Goal: Complete application form

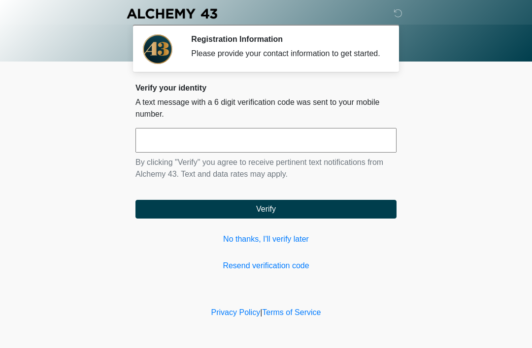
click at [258, 153] on input "text" at bounding box center [265, 140] width 261 height 25
type input "******"
click at [346, 219] on button "Verify" at bounding box center [265, 209] width 261 height 19
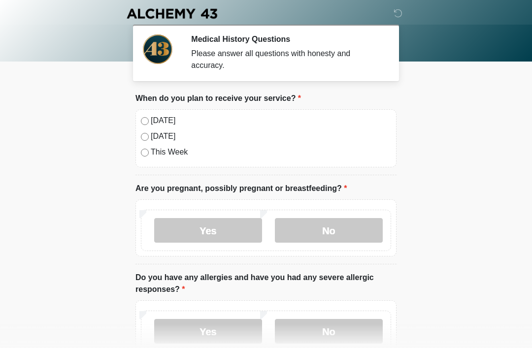
click at [162, 120] on label "Today" at bounding box center [271, 121] width 240 height 12
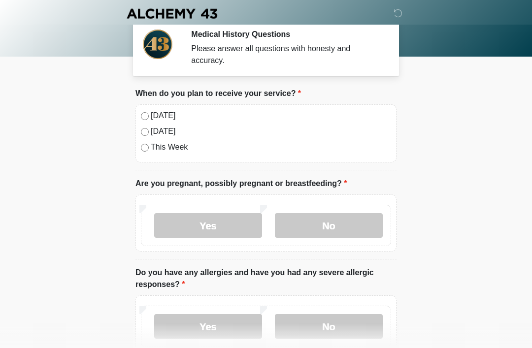
click at [360, 229] on label "No" at bounding box center [329, 225] width 108 height 25
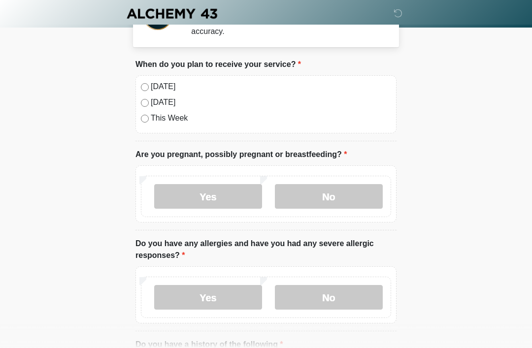
click at [361, 297] on label "No" at bounding box center [329, 297] width 108 height 25
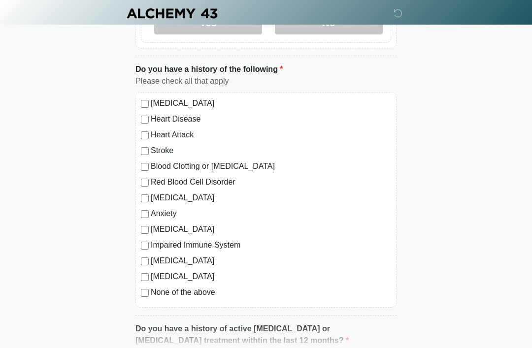
scroll to position [313, 0]
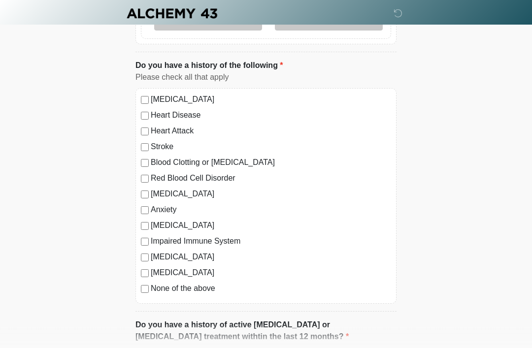
click at [201, 292] on label "None of the above" at bounding box center [271, 289] width 240 height 12
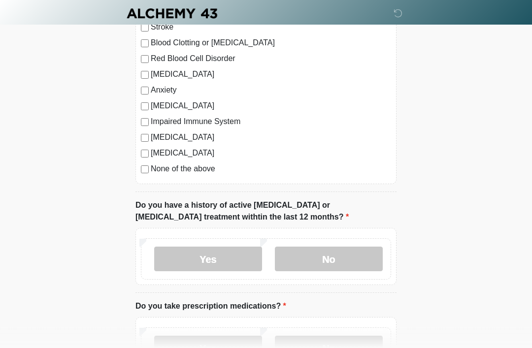
click at [361, 259] on label "No" at bounding box center [329, 259] width 108 height 25
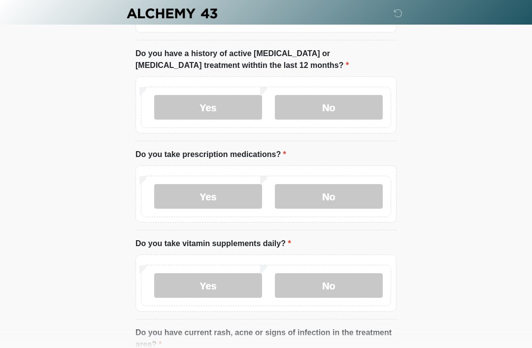
scroll to position [584, 0]
click at [223, 195] on label "Yes" at bounding box center [208, 196] width 108 height 25
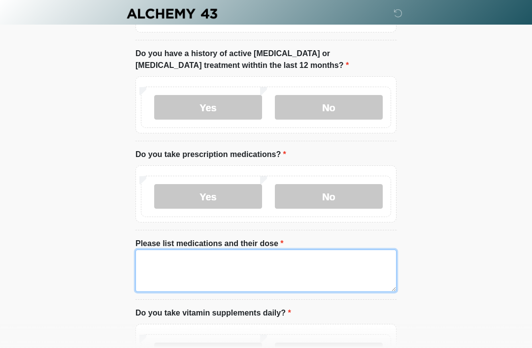
click at [354, 261] on textarea "Please list medications and their dose" at bounding box center [265, 271] width 261 height 42
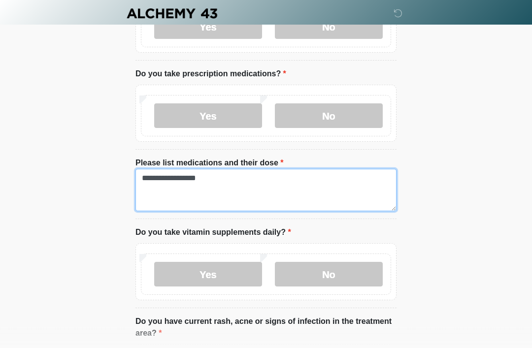
scroll to position [665, 0]
type textarea "**********"
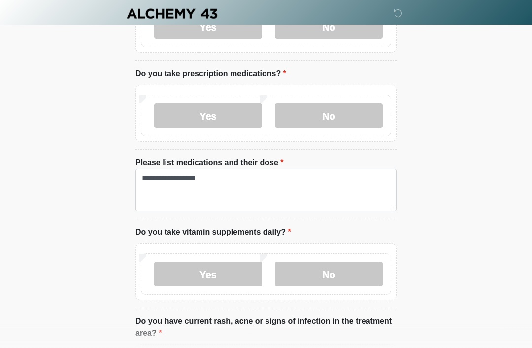
click at [352, 271] on label "No" at bounding box center [329, 274] width 108 height 25
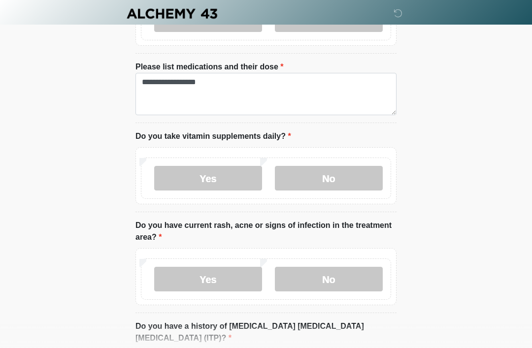
click at [357, 276] on label "No" at bounding box center [329, 279] width 108 height 25
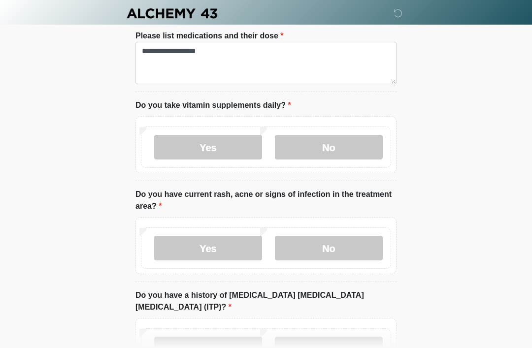
scroll to position [843, 0]
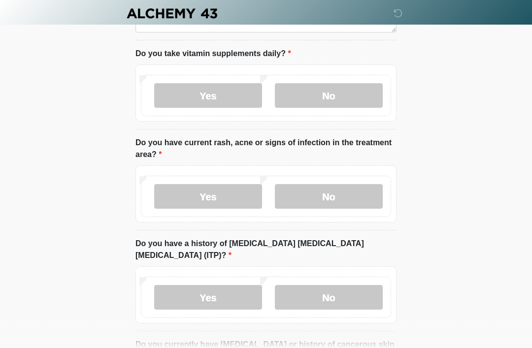
click at [354, 287] on label "No" at bounding box center [329, 298] width 108 height 25
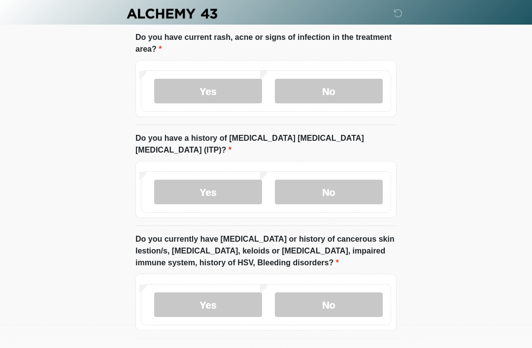
scroll to position [952, 0]
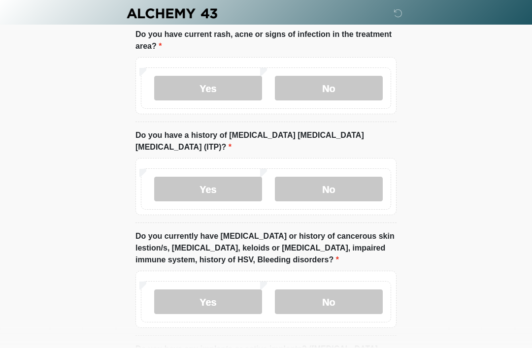
click at [358, 297] on label "No" at bounding box center [329, 302] width 108 height 25
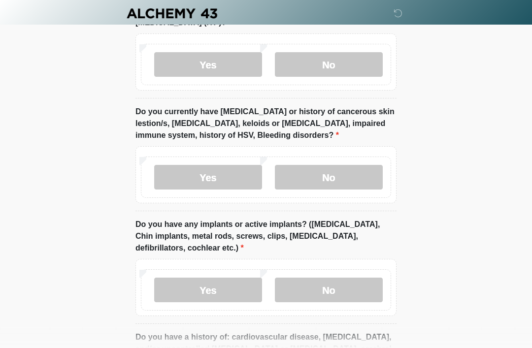
scroll to position [1102, 0]
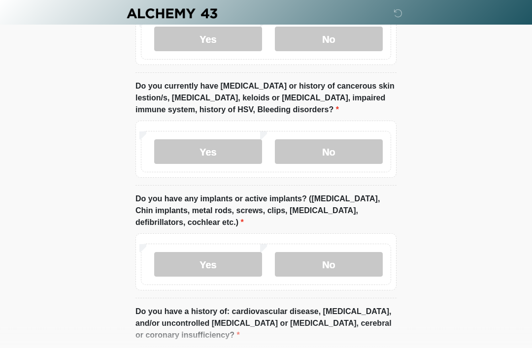
click at [357, 255] on label "No" at bounding box center [329, 265] width 108 height 25
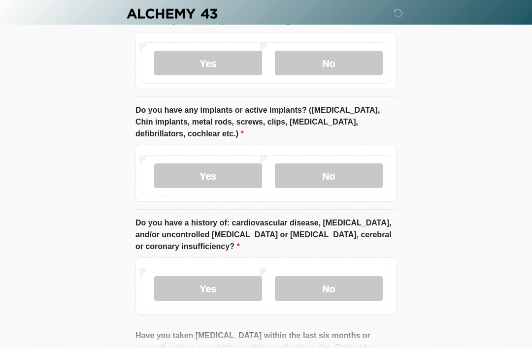
click at [360, 278] on label "No" at bounding box center [329, 288] width 108 height 25
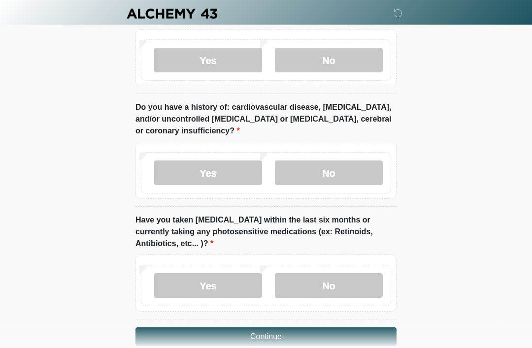
scroll to position [1307, 0]
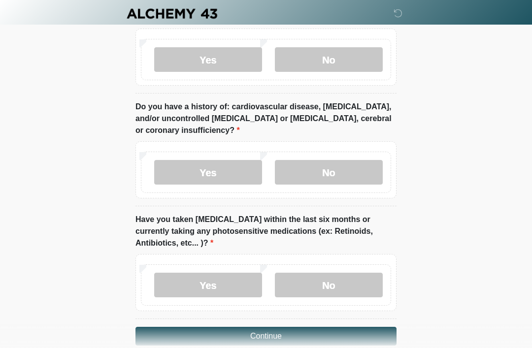
click at [358, 273] on label "No" at bounding box center [329, 285] width 108 height 25
click at [345, 327] on button "Continue" at bounding box center [265, 336] width 261 height 19
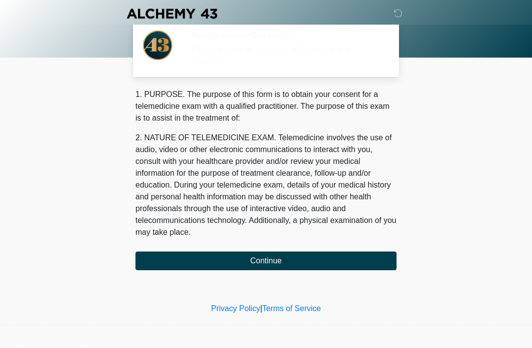
scroll to position [0, 0]
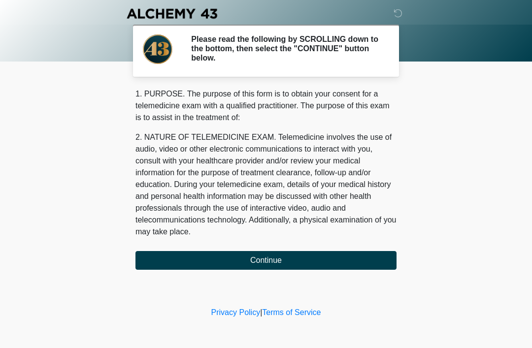
click at [294, 263] on button "Continue" at bounding box center [265, 260] width 261 height 19
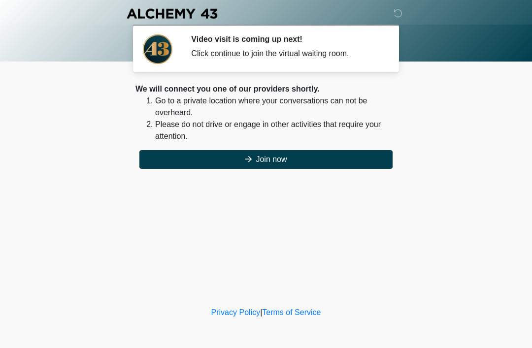
click at [314, 167] on button "Join now" at bounding box center [265, 159] width 253 height 19
